Goal: Find contact information: Find contact information

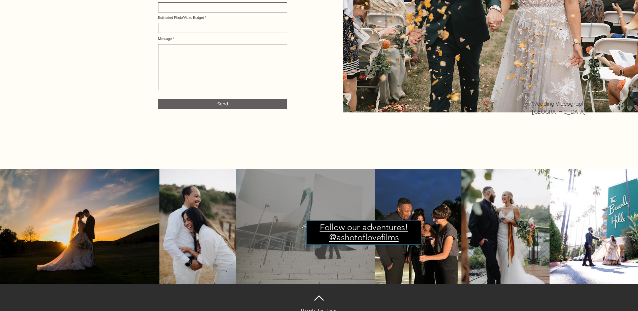
scroll to position [3328, 0]
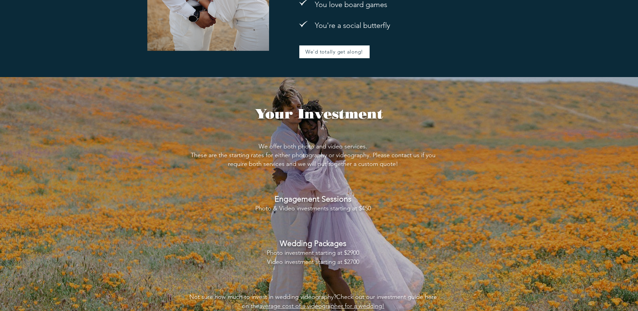
scroll to position [1284, 0]
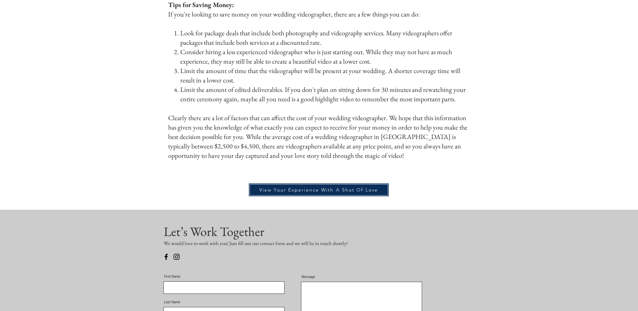
scroll to position [942, 0]
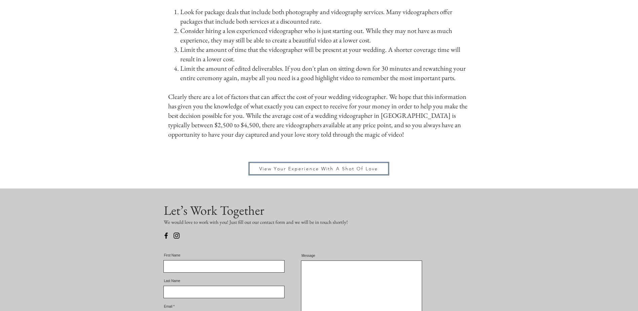
click at [286, 166] on span "View Your Experience With A Shot Of Love" at bounding box center [318, 169] width 119 height 6
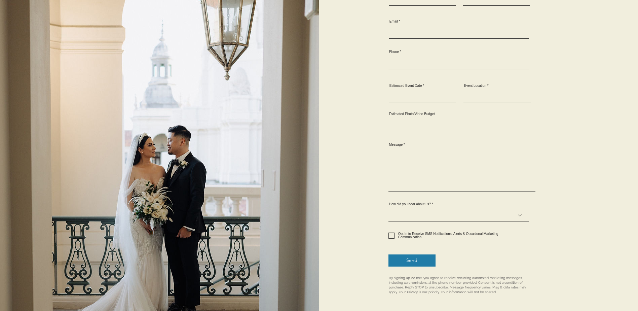
scroll to position [404, 0]
